Goal: Navigation & Orientation: Find specific page/section

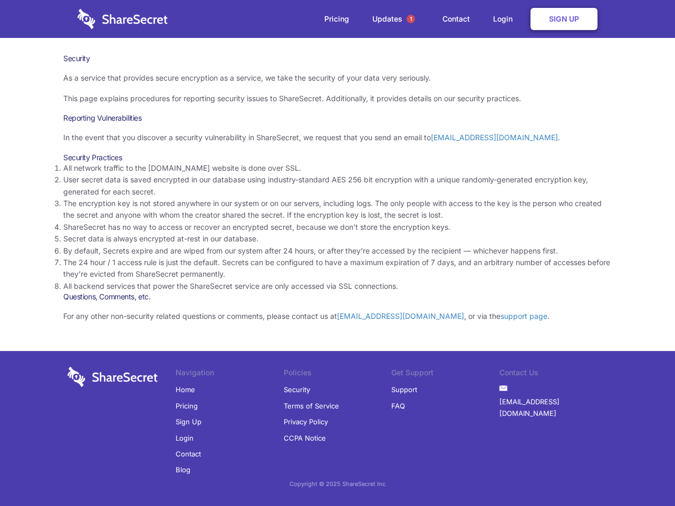
click at [337, 253] on li "By default, Secrets expire and are wiped from our system after 24 hours, or aft…" at bounding box center [337, 251] width 548 height 12
click at [411, 19] on span "1" at bounding box center [410, 19] width 8 height 8
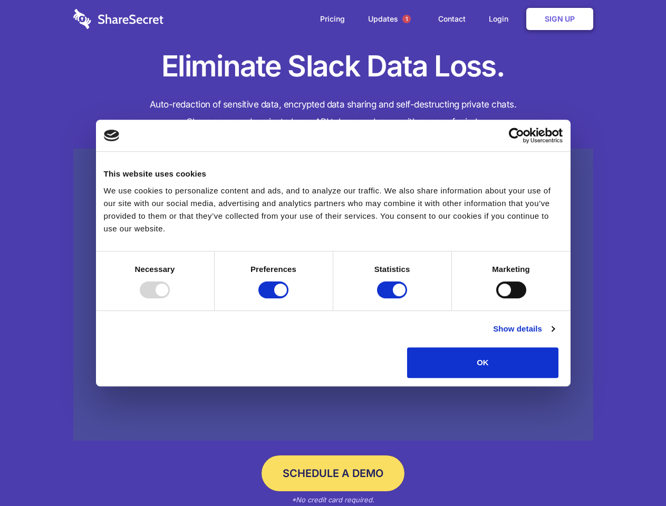
click at [170, 298] on div at bounding box center [155, 290] width 30 height 17
click at [288, 298] on input "Preferences" at bounding box center [273, 290] width 30 height 17
checkbox input "false"
click at [393, 298] on input "Statistics" at bounding box center [392, 290] width 30 height 17
checkbox input "false"
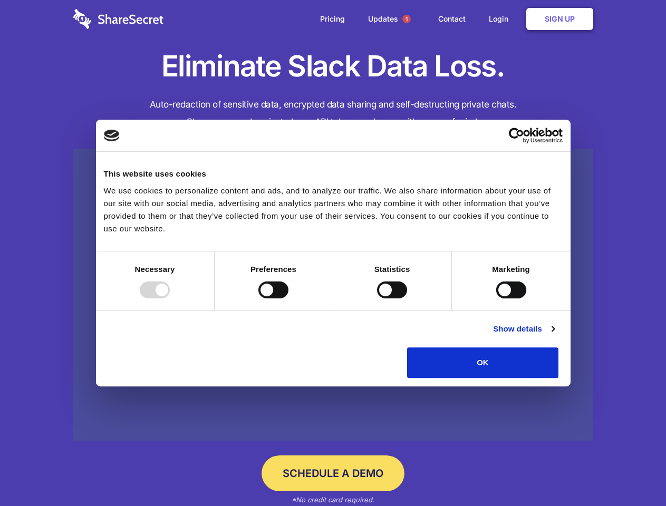
click at [496, 298] on input "Marketing" at bounding box center [511, 290] width 30 height 17
checkbox input "true"
click at [554, 335] on link "Show details" at bounding box center [523, 329] width 61 height 13
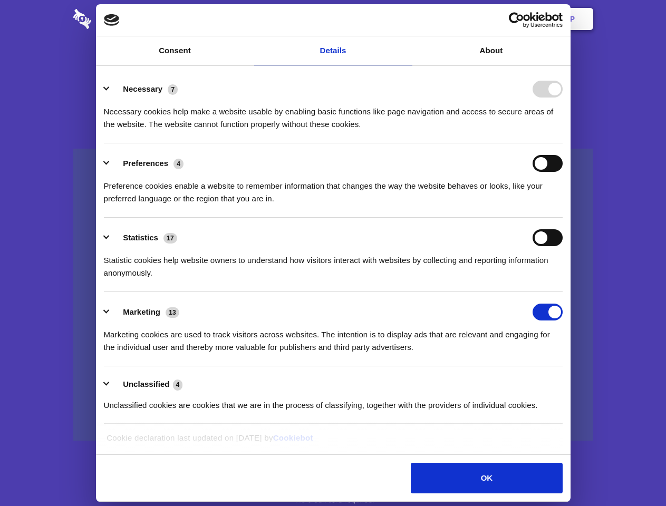
click at [562, 143] on li "Necessary 7 Necessary cookies help make a website usable by enabling basic func…" at bounding box center [333, 106] width 459 height 74
click at [406, 19] on span "1" at bounding box center [406, 19] width 8 height 8
